Goal: Use online tool/utility

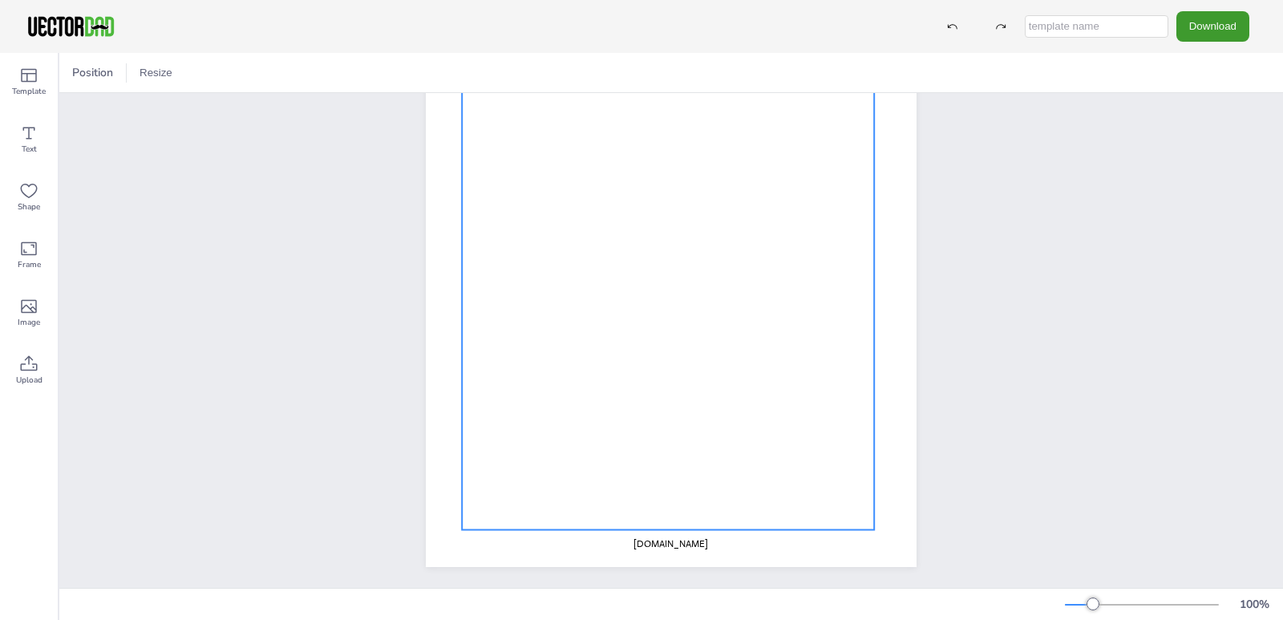
scroll to position [200, 0]
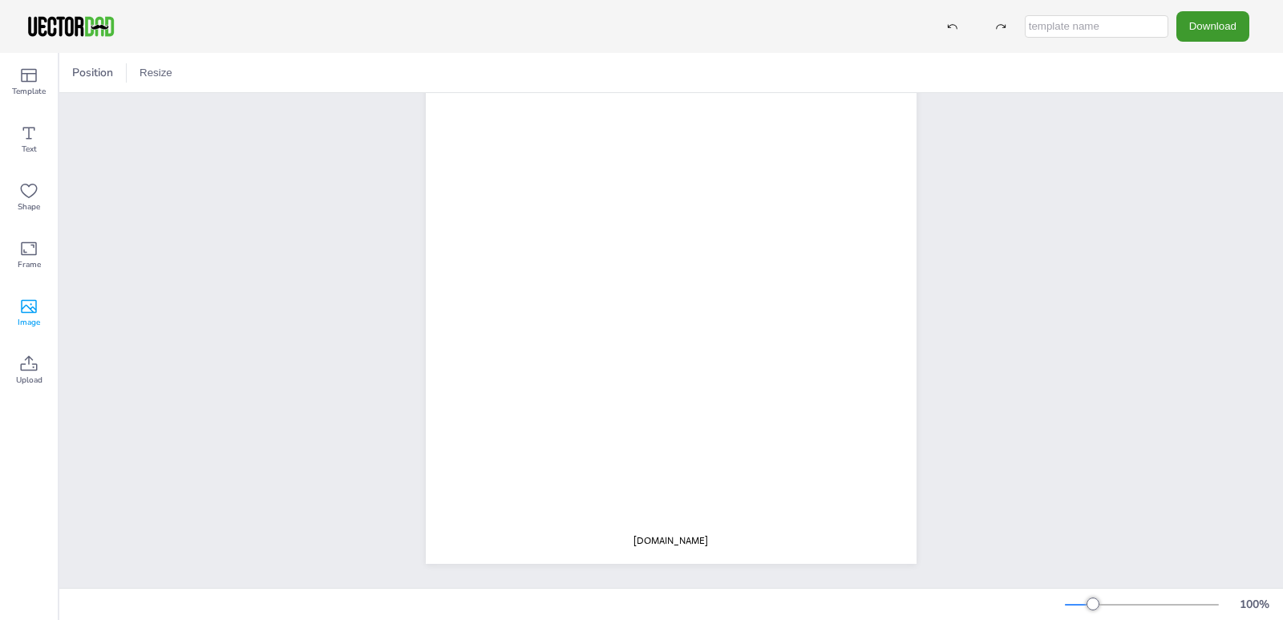
click at [32, 317] on span "Image" at bounding box center [29, 322] width 22 height 13
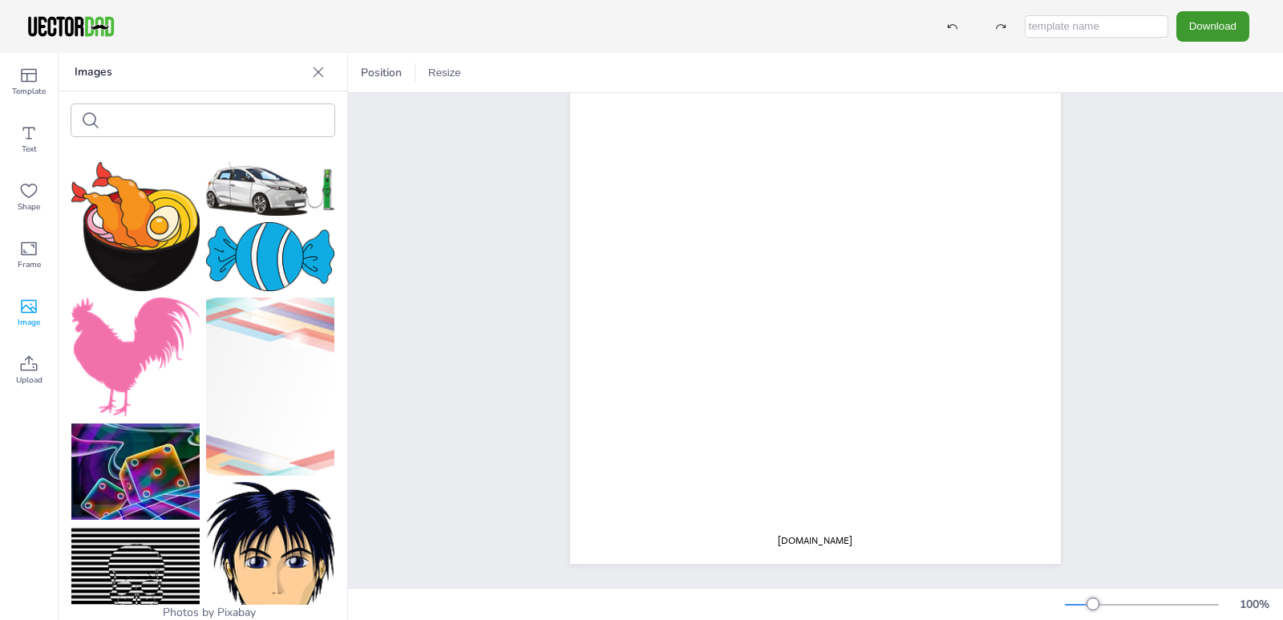
click at [176, 121] on input "text" at bounding box center [175, 121] width 136 height 12
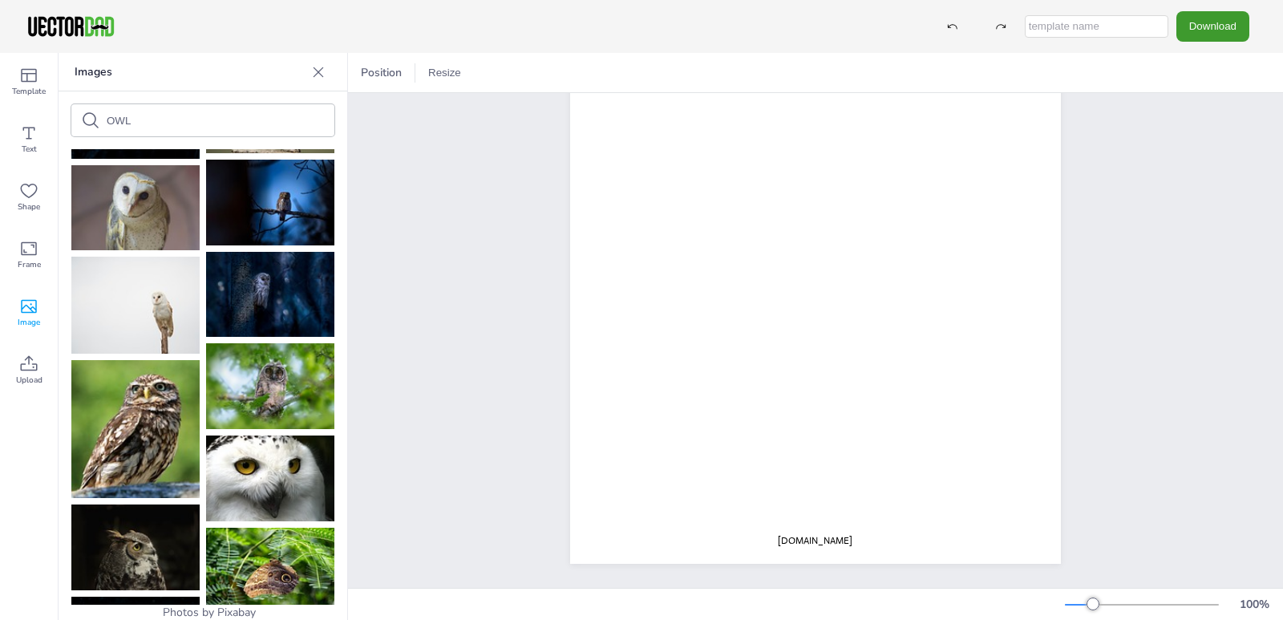
scroll to position [1524, 0]
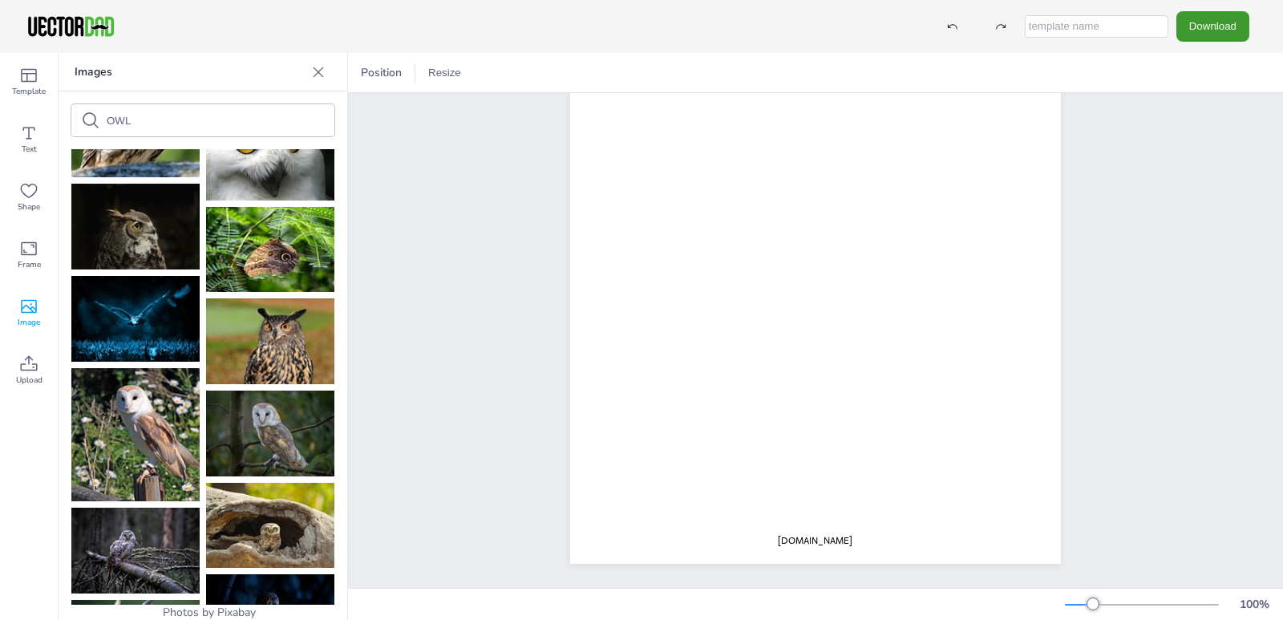
click at [213, 126] on input "OWL" at bounding box center [175, 121] width 136 height 12
type input "OWL CUTE CLIP ART"
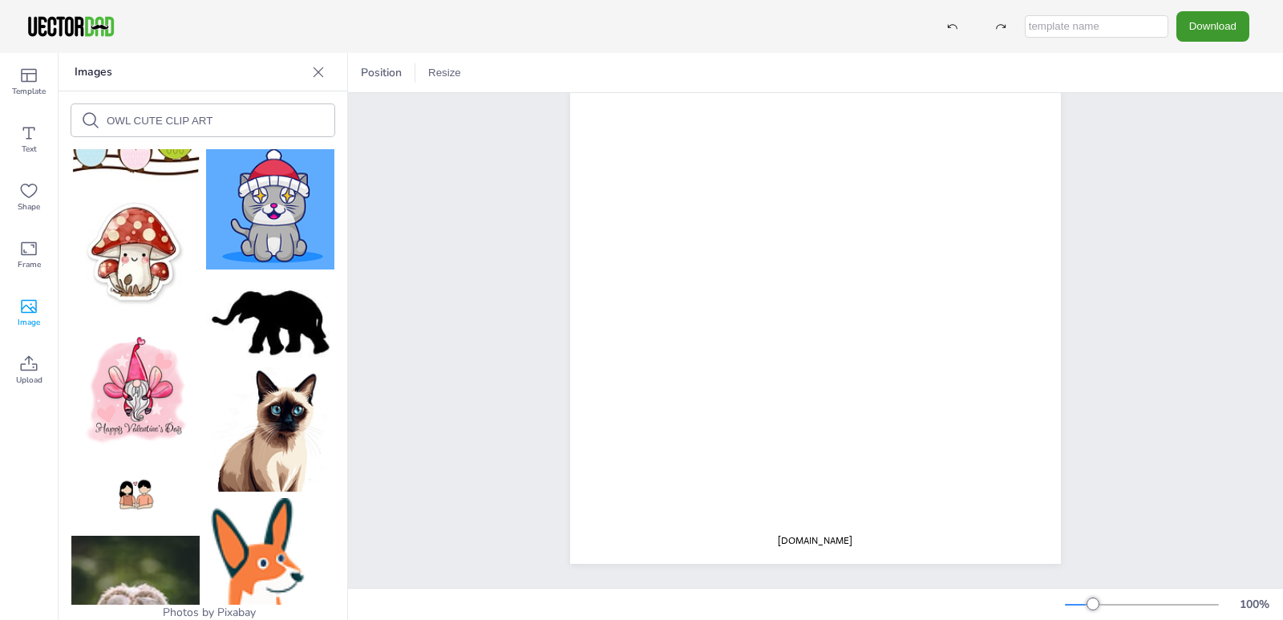
scroll to position [3629, 0]
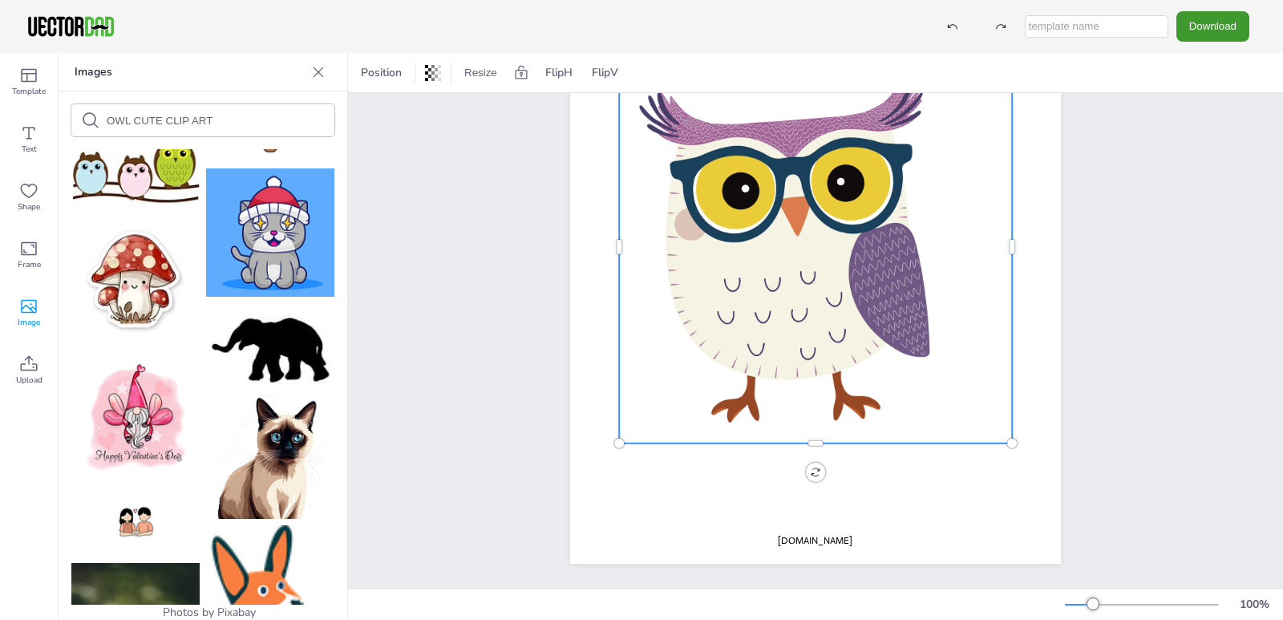
click at [757, 255] on div at bounding box center [815, 247] width 393 height 393
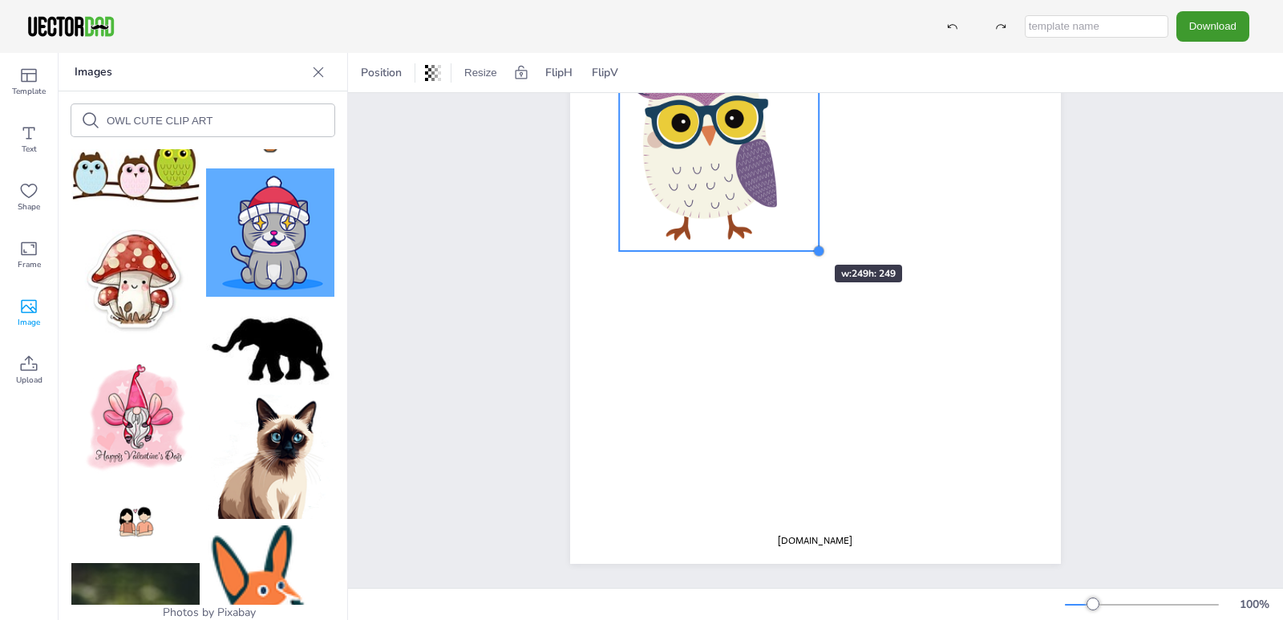
drag, startPoint x: 1005, startPoint y: 429, endPoint x: 787, endPoint y: 236, distance: 291.5
click at [787, 236] on div "[DOMAIN_NAME] DAILY PLANNER" at bounding box center [815, 246] width 491 height 634
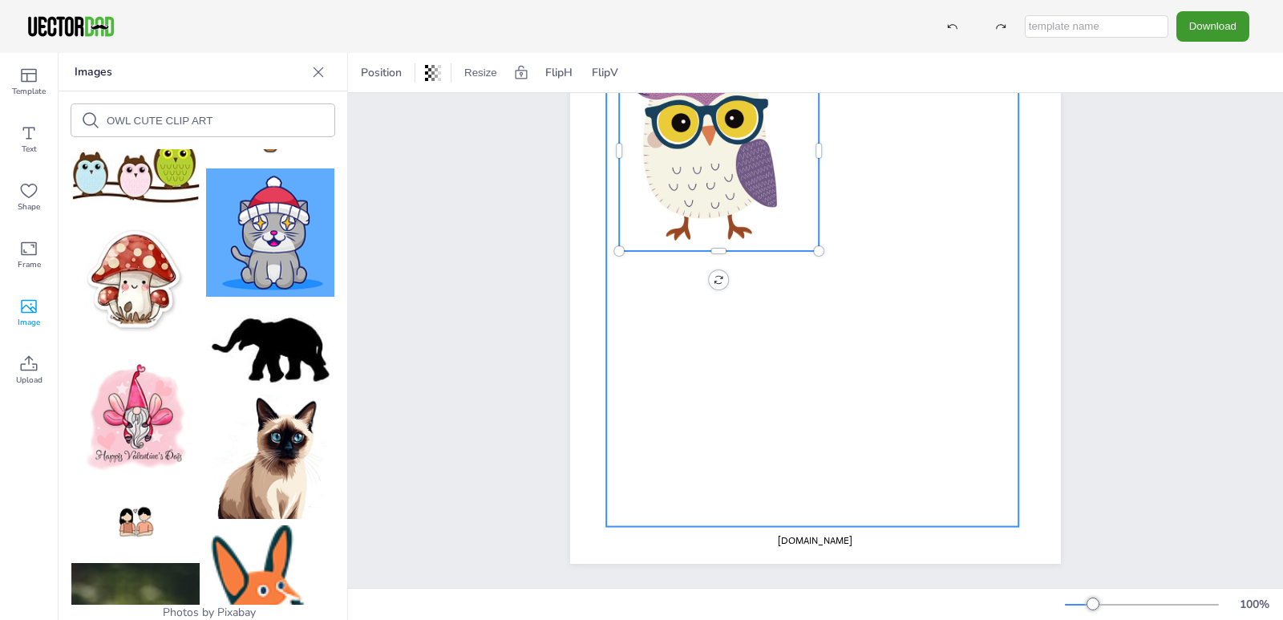
scroll to position [0, 0]
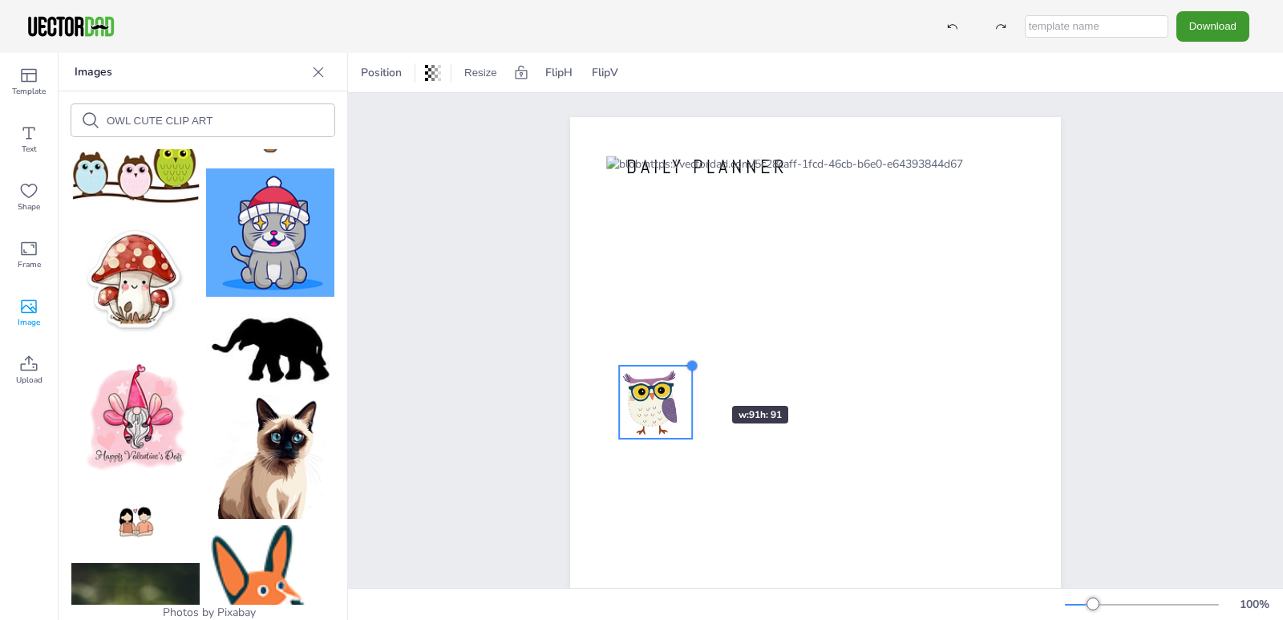
drag, startPoint x: 811, startPoint y: 241, endPoint x: 683, endPoint y: 377, distance: 186.1
click at [683, 377] on div "[DOMAIN_NAME] DAILY PLANNER" at bounding box center [815, 434] width 491 height 634
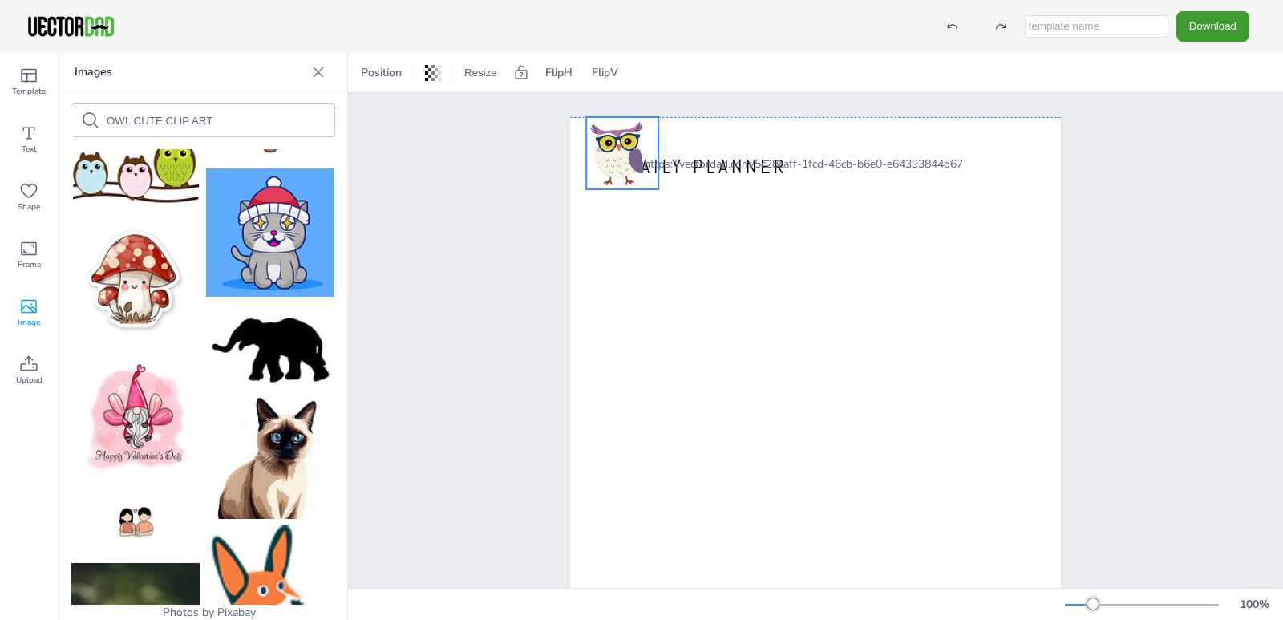
drag, startPoint x: 643, startPoint y: 386, endPoint x: 603, endPoint y: 136, distance: 252.7
click at [603, 136] on div at bounding box center [622, 153] width 72 height 72
drag, startPoint x: 644, startPoint y: 194, endPoint x: 609, endPoint y: 165, distance: 45.6
click at [609, 165] on div "[DOMAIN_NAME] DAILY PLANNER" at bounding box center [815, 434] width 491 height 634
drag, startPoint x: 601, startPoint y: 147, endPoint x: 602, endPoint y: 160, distance: 12.9
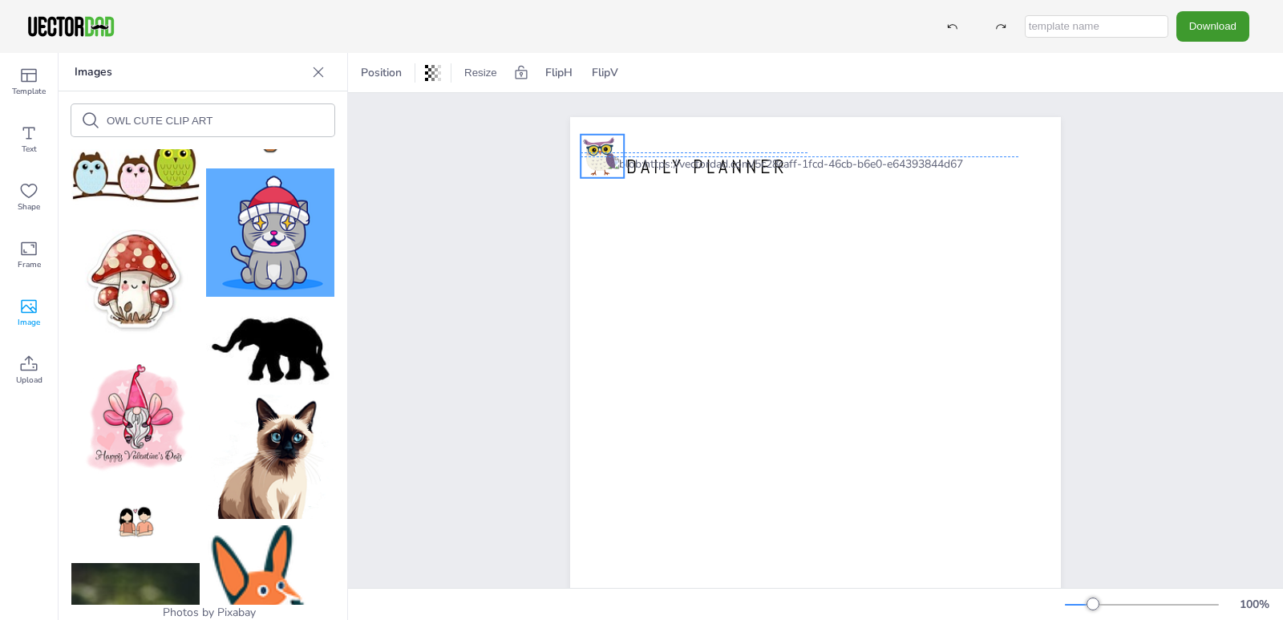
click at [602, 160] on div at bounding box center [602, 156] width 43 height 43
click at [39, 136] on div "Text" at bounding box center [29, 140] width 58 height 58
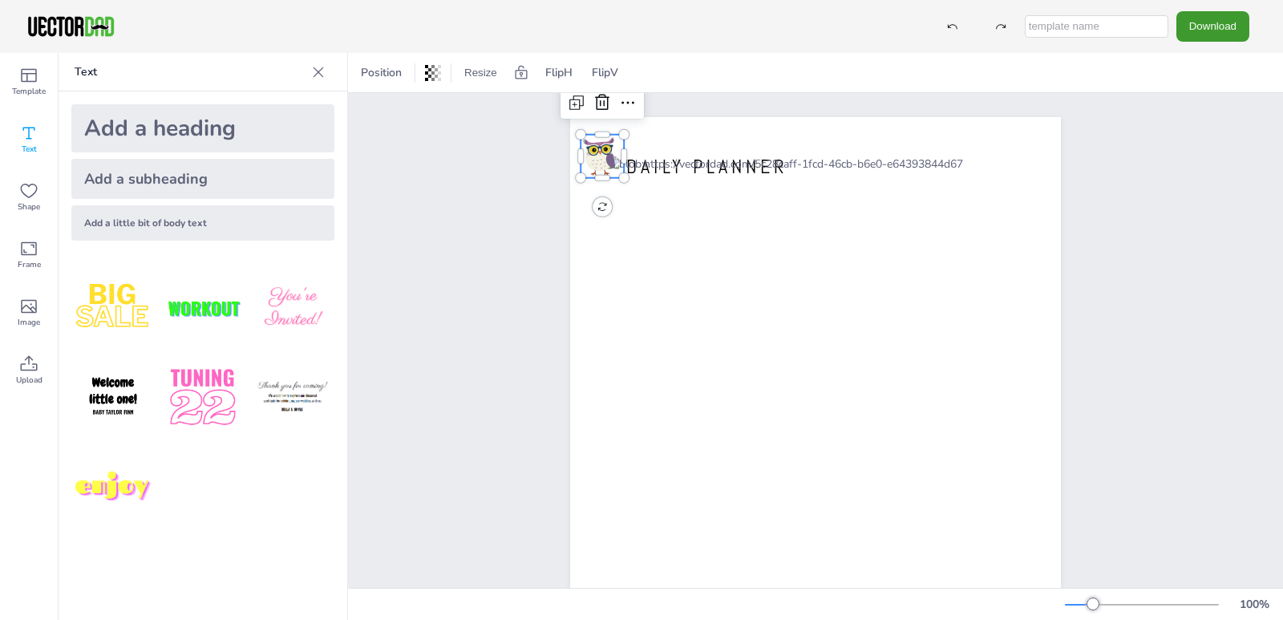
click at [166, 77] on p "Text" at bounding box center [190, 72] width 231 height 39
click at [168, 136] on div "Add a heading" at bounding box center [202, 128] width 263 height 48
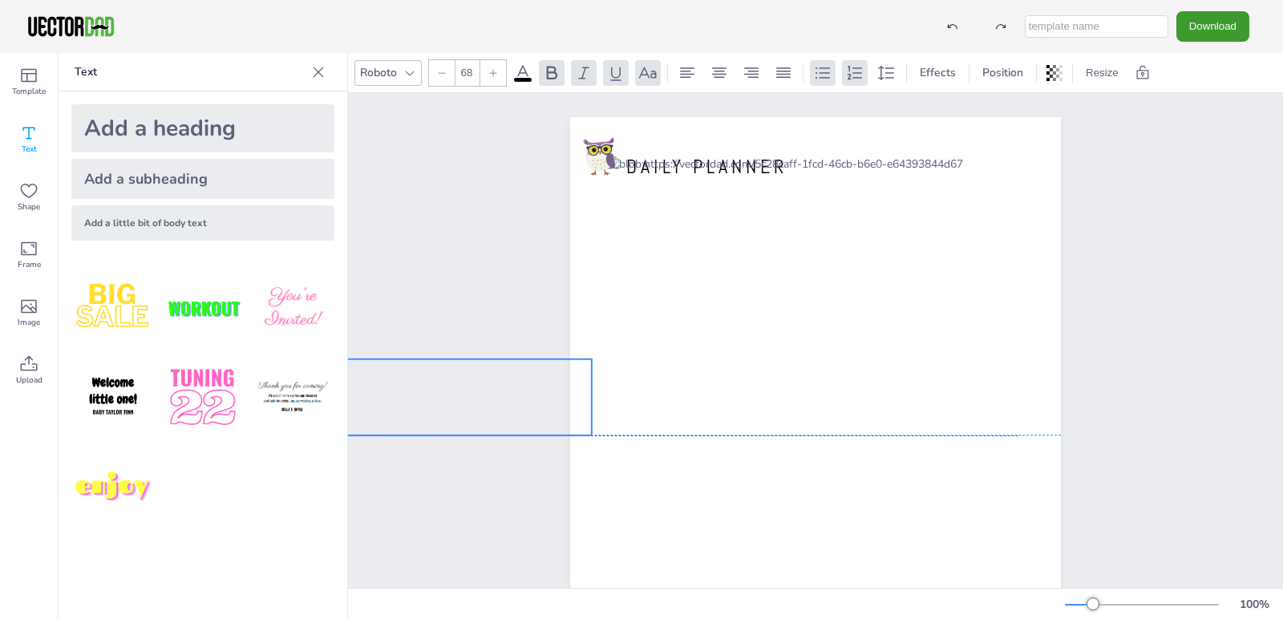
drag, startPoint x: 981, startPoint y: 444, endPoint x: 598, endPoint y: 397, distance: 386.2
click at [552, 397] on span "Add a heading" at bounding box center [377, 397] width 350 height 64
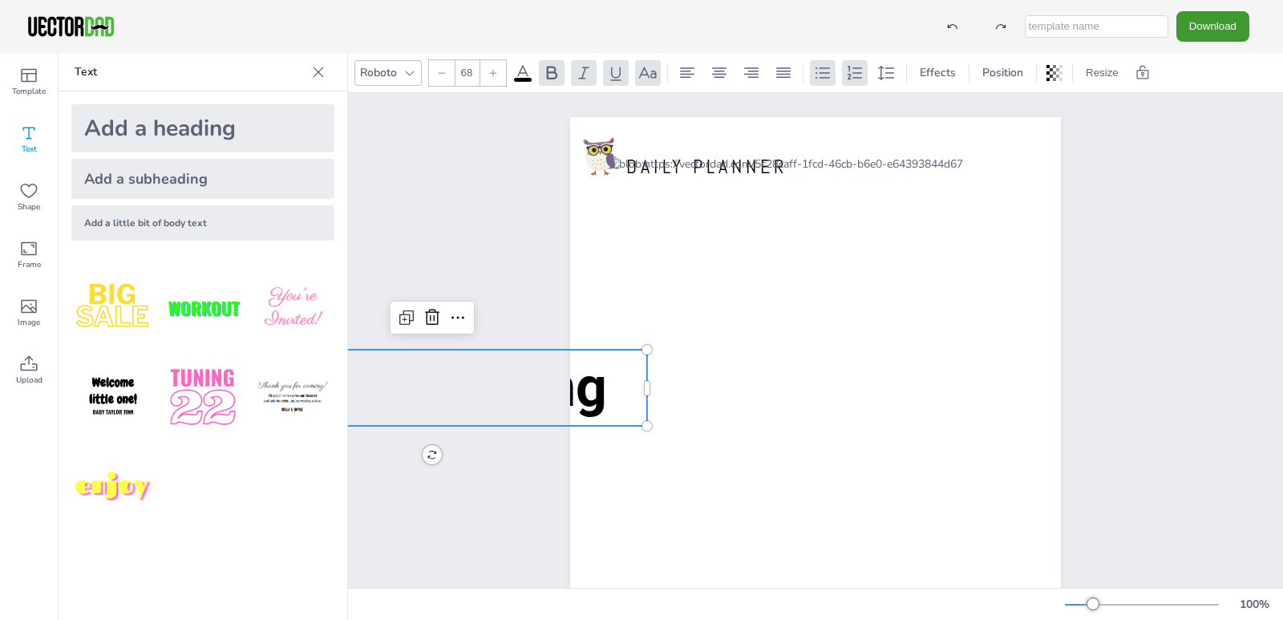
click at [158, 61] on p "Text" at bounding box center [190, 72] width 231 height 39
click at [314, 72] on icon at bounding box center [318, 72] width 16 height 16
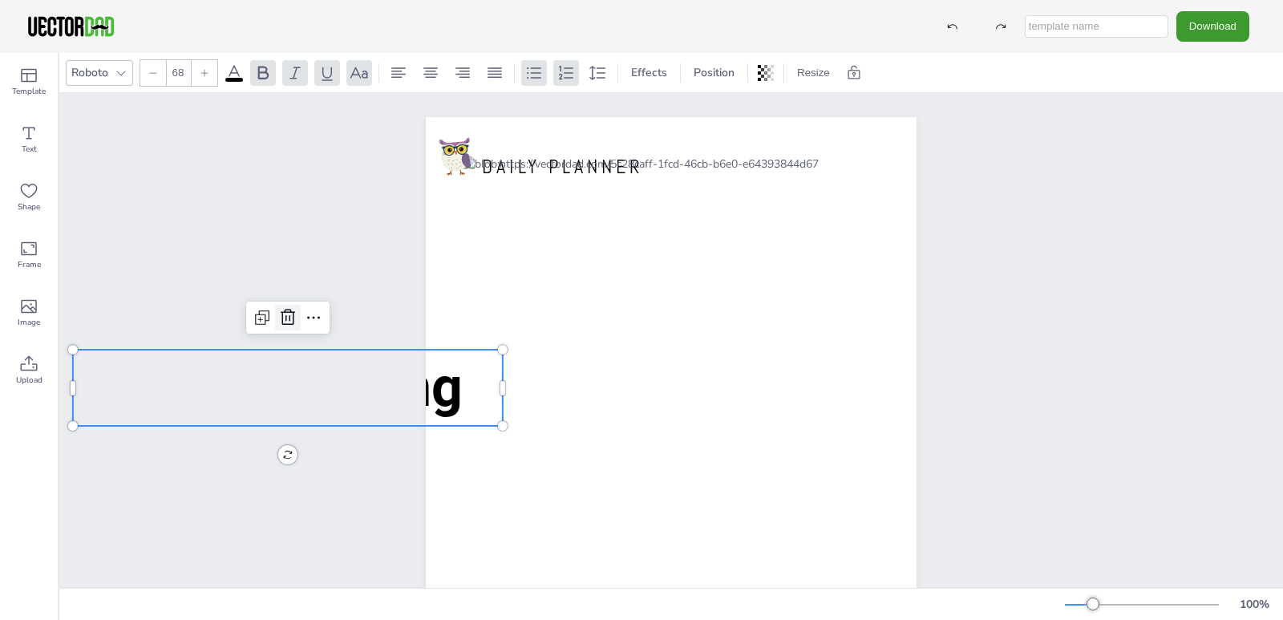
click at [283, 316] on icon at bounding box center [288, 318] width 14 height 16
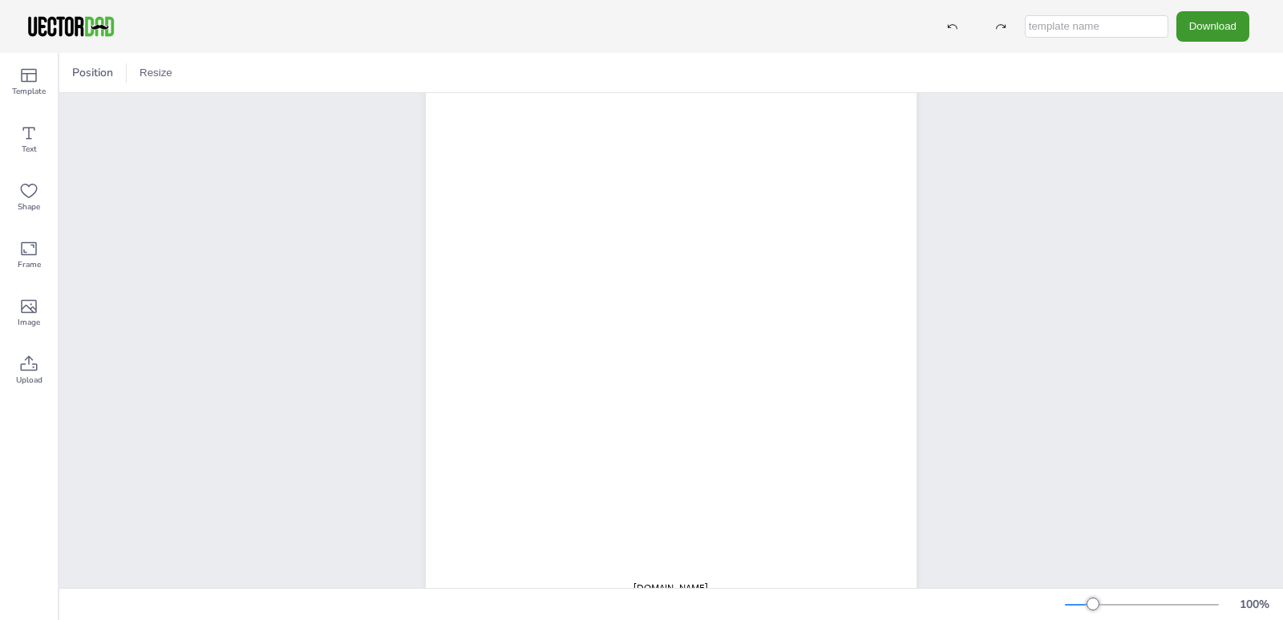
scroll to position [200, 0]
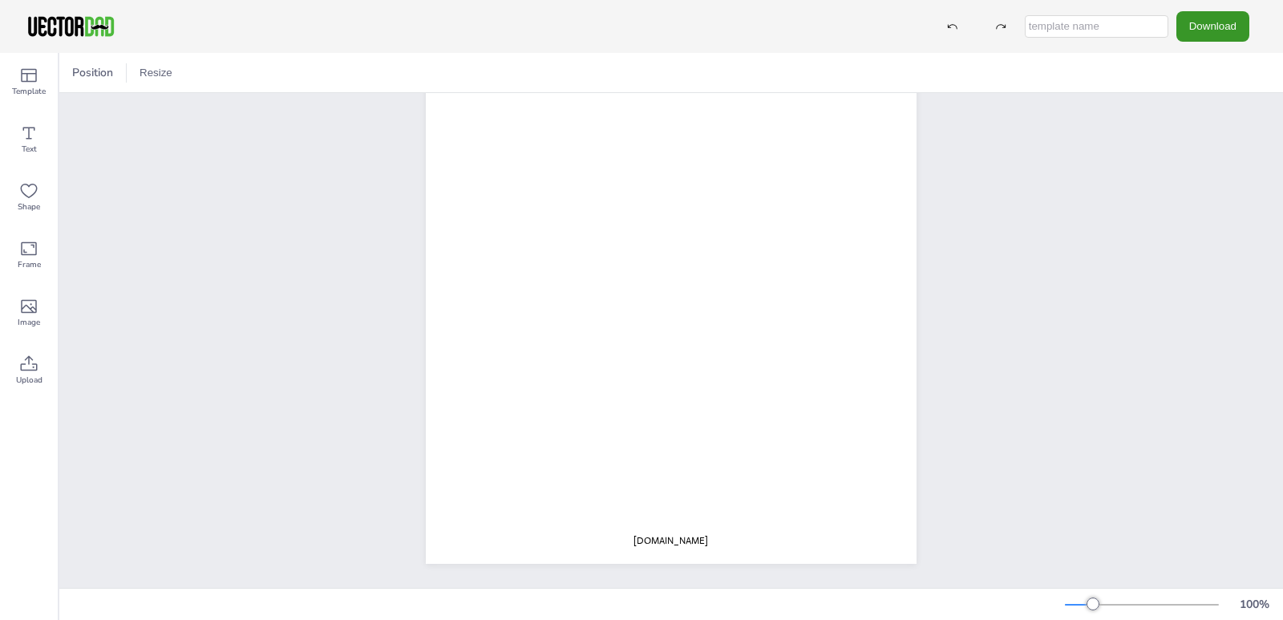
click at [1203, 30] on button "Download" at bounding box center [1213, 26] width 73 height 30
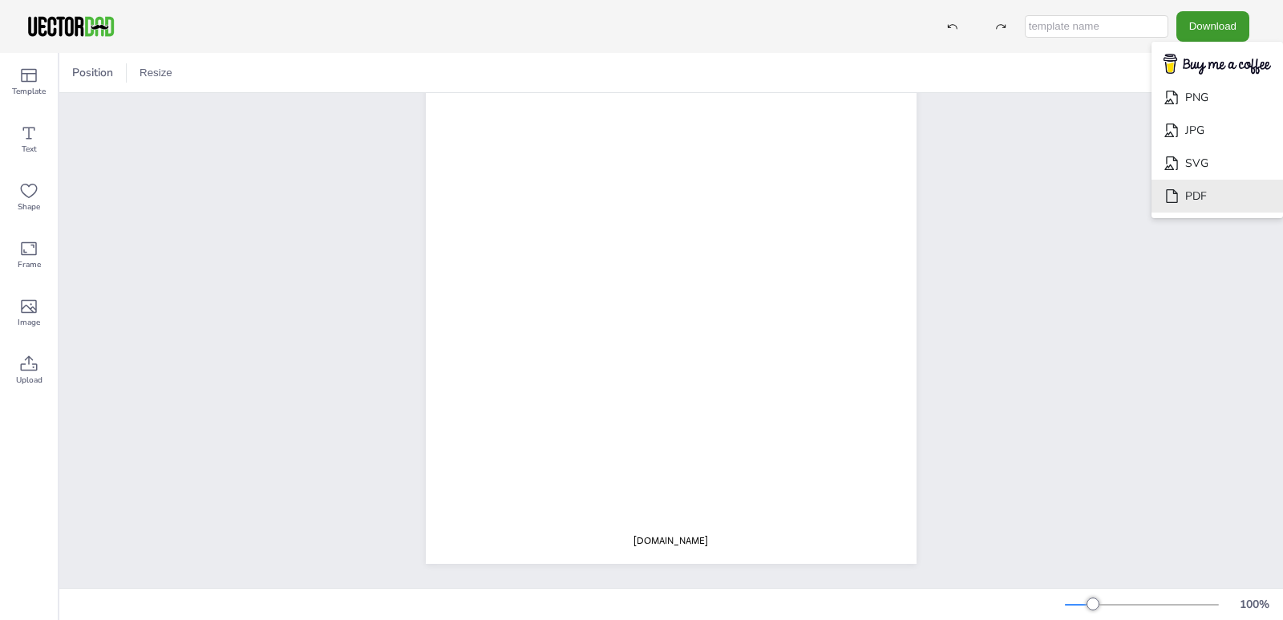
click at [1196, 201] on li "PDF" at bounding box center [1218, 196] width 132 height 33
